Goal: Task Accomplishment & Management: Manage account settings

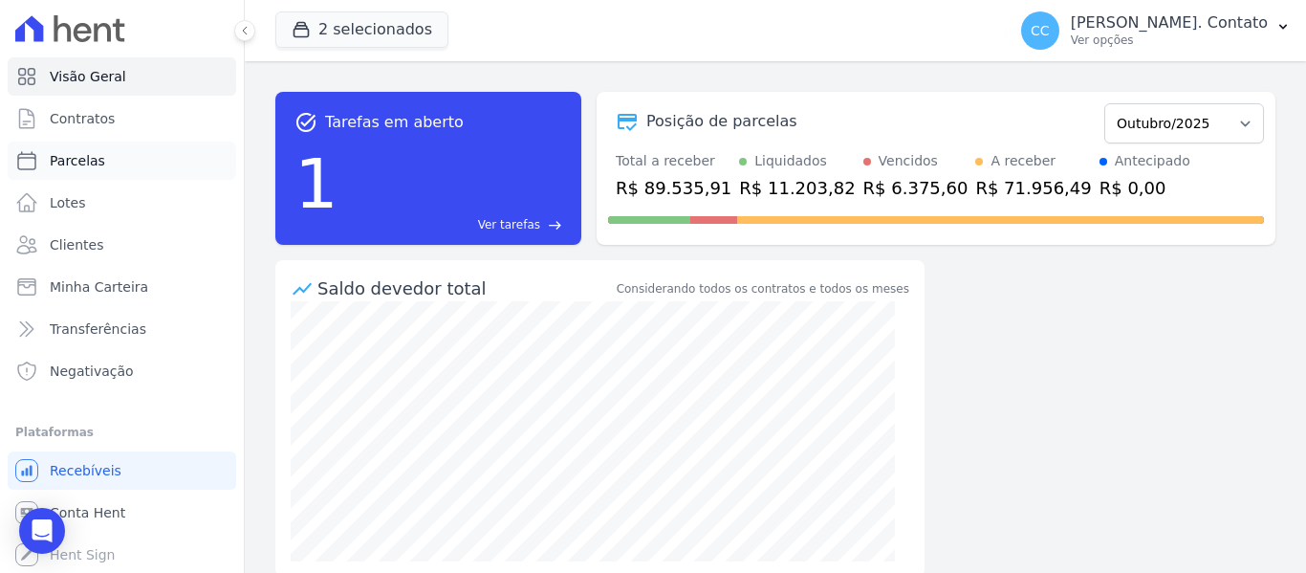
click at [92, 173] on link "Parcelas" at bounding box center [122, 160] width 228 height 38
select select
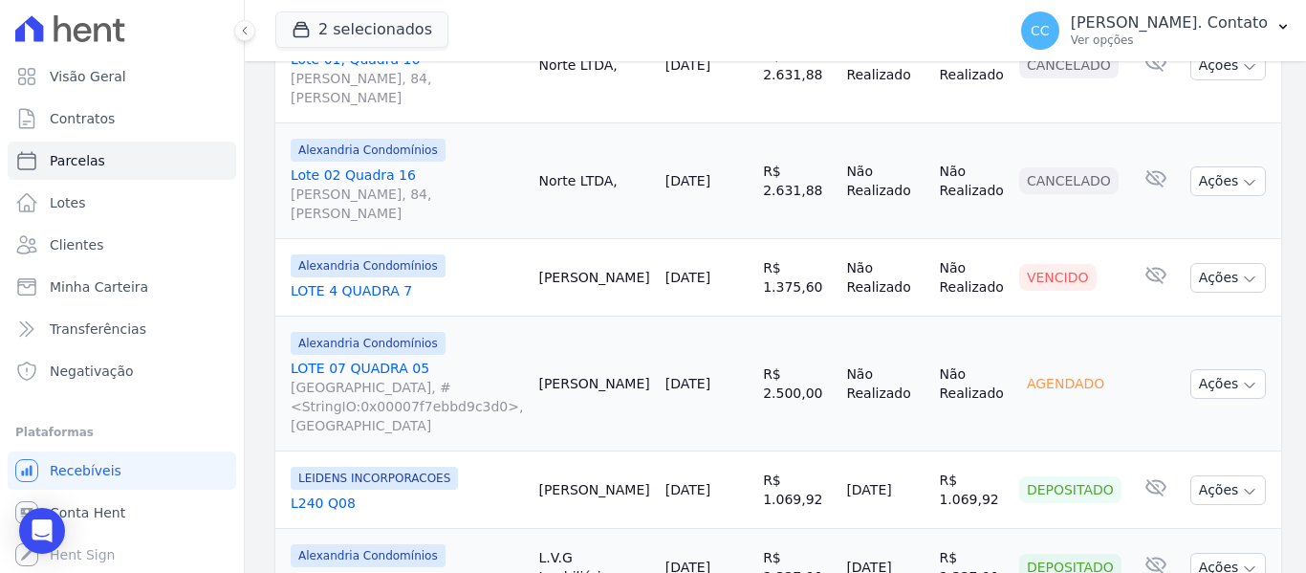
scroll to position [1052, 0]
click at [77, 368] on span "Negativação" at bounding box center [92, 370] width 84 height 19
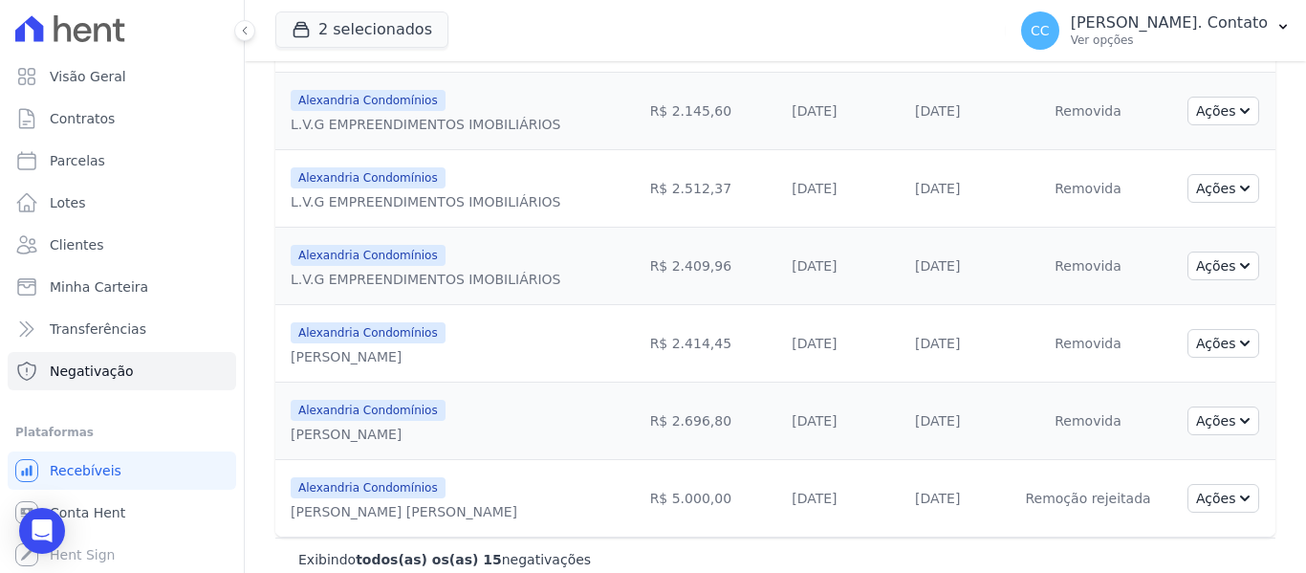
scroll to position [941, 0]
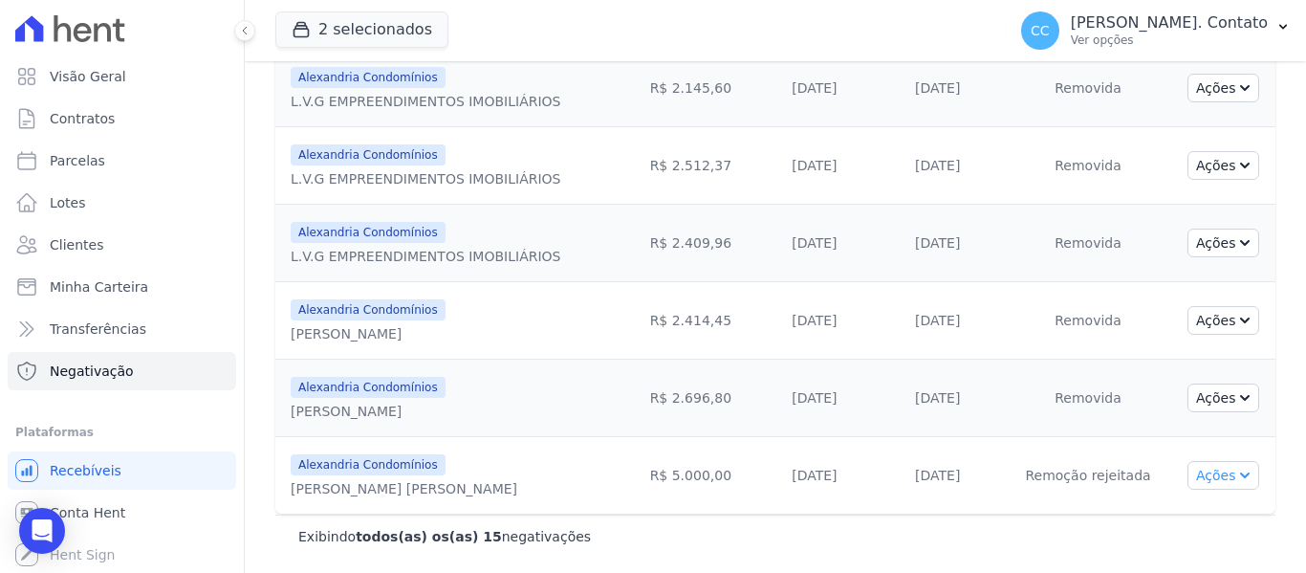
click at [1240, 477] on button "Ações" at bounding box center [1223, 475] width 73 height 29
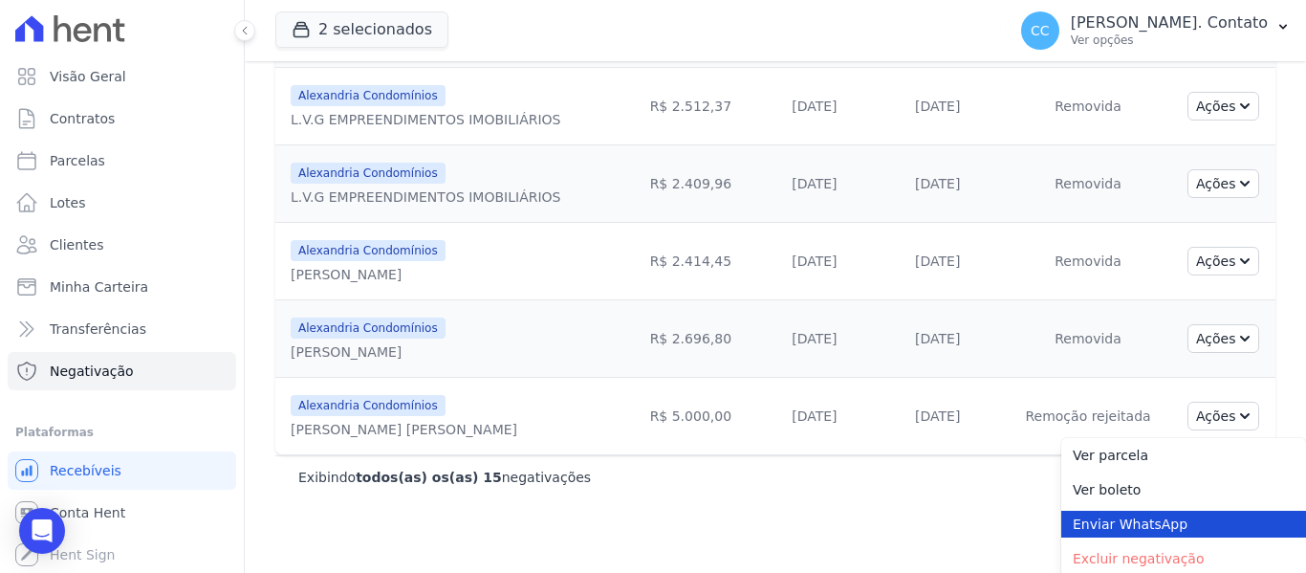
scroll to position [1003, 0]
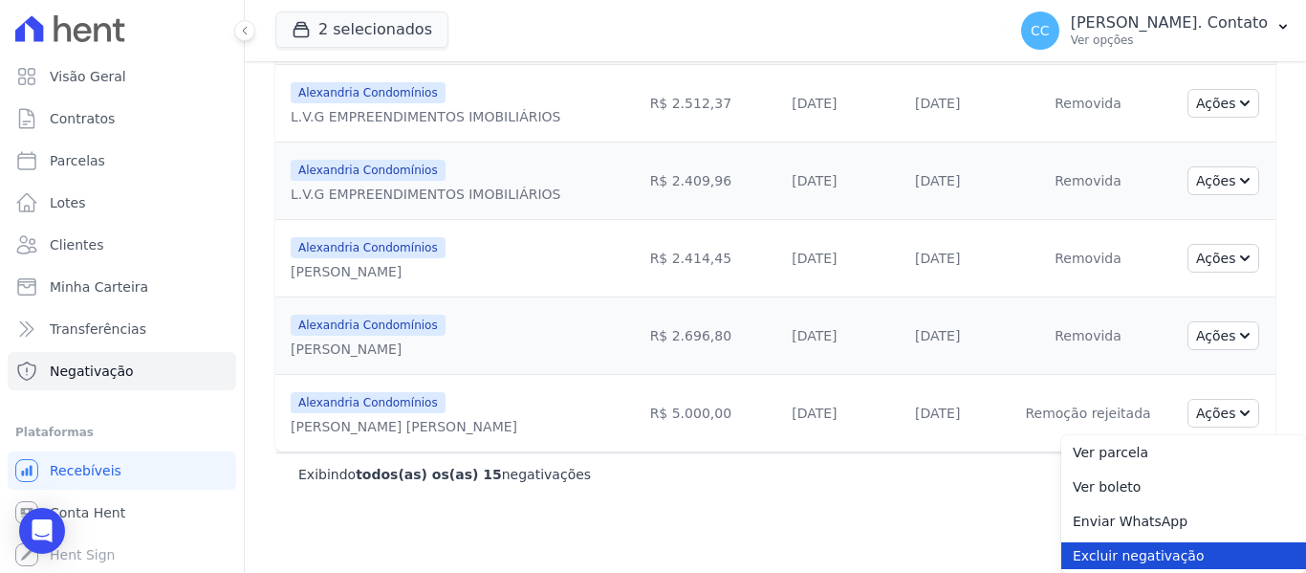
click at [1113, 561] on link "Excluir negativação" at bounding box center [1183, 555] width 245 height 27
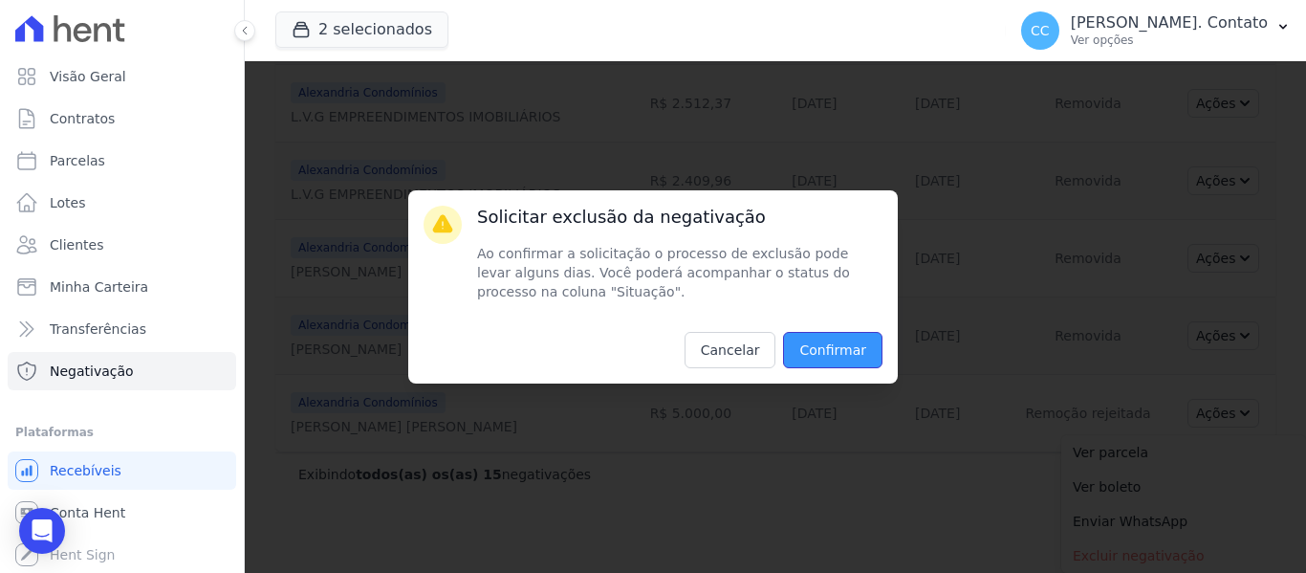
click at [832, 347] on input "Confirmar" at bounding box center [832, 350] width 99 height 36
